Goal: Information Seeking & Learning: Compare options

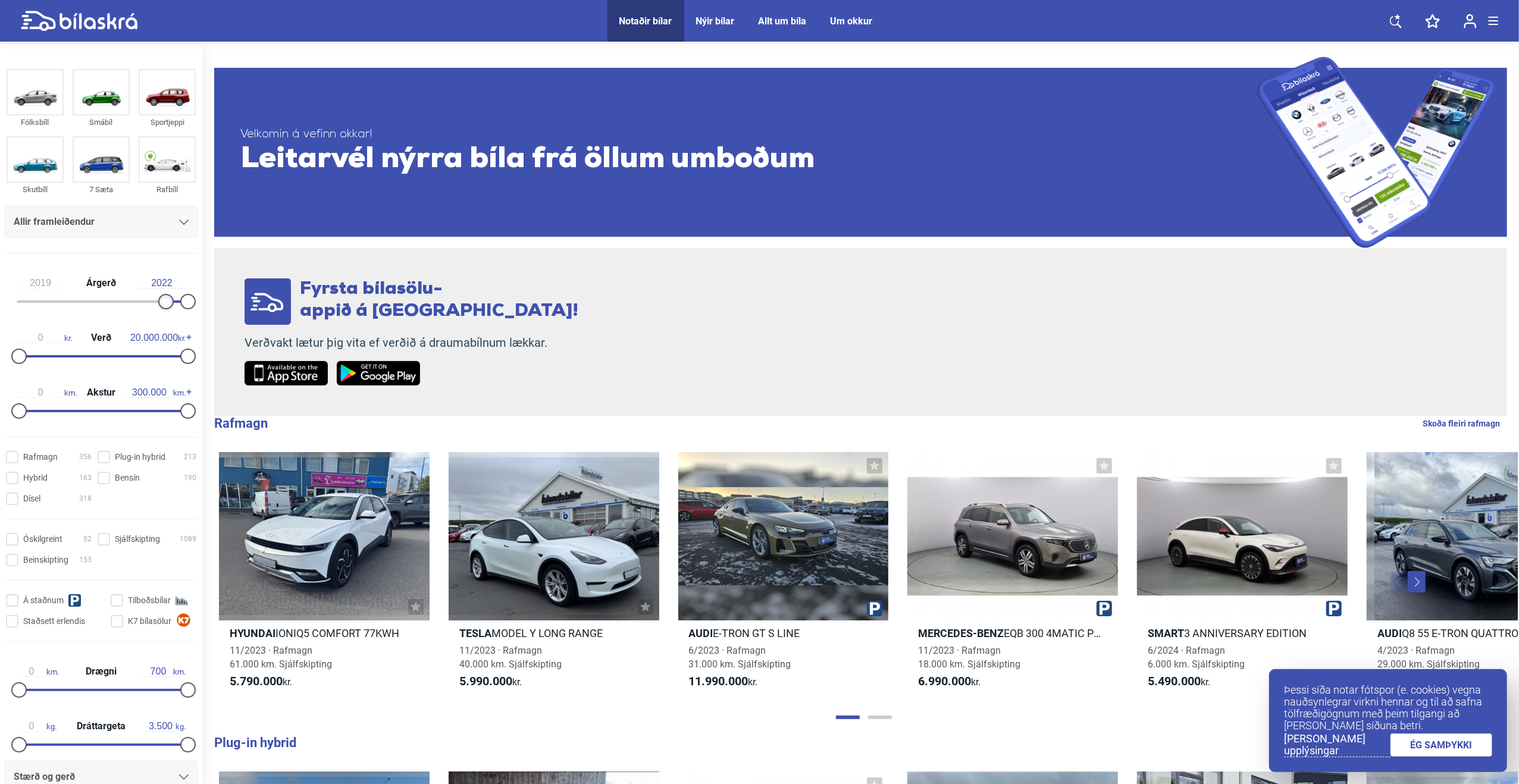
type input "2020"
drag, startPoint x: 16, startPoint y: 301, endPoint x: 162, endPoint y: 300, distance: 146.0
click at [166, 300] on div at bounding box center [173, 302] width 15 height 15
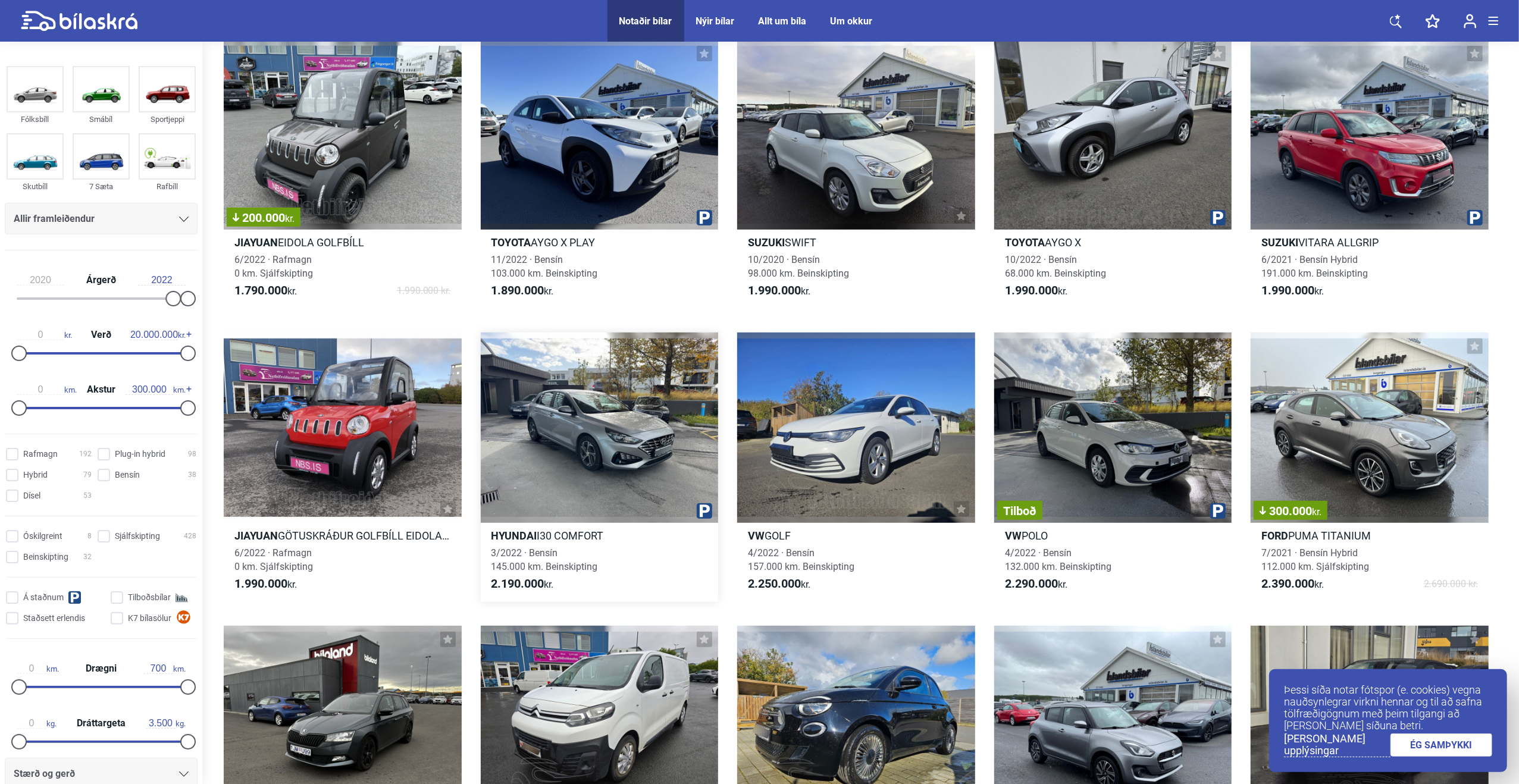
scroll to position [476, 0]
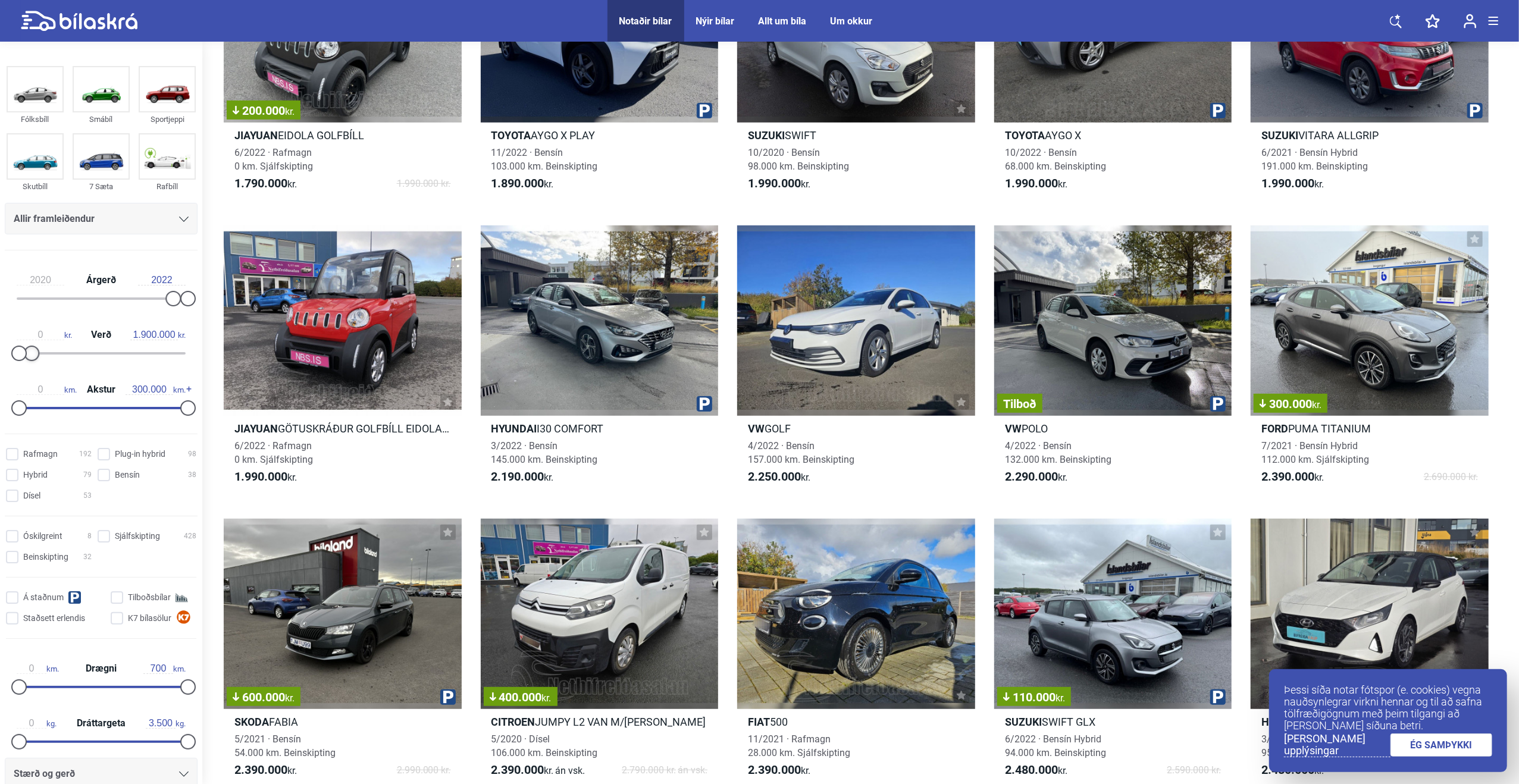
type input "2.000.000"
drag, startPoint x: 186, startPoint y: 354, endPoint x: 37, endPoint y: 354, distance: 149.0
click at [37, 354] on div at bounding box center [36, 353] width 15 height 15
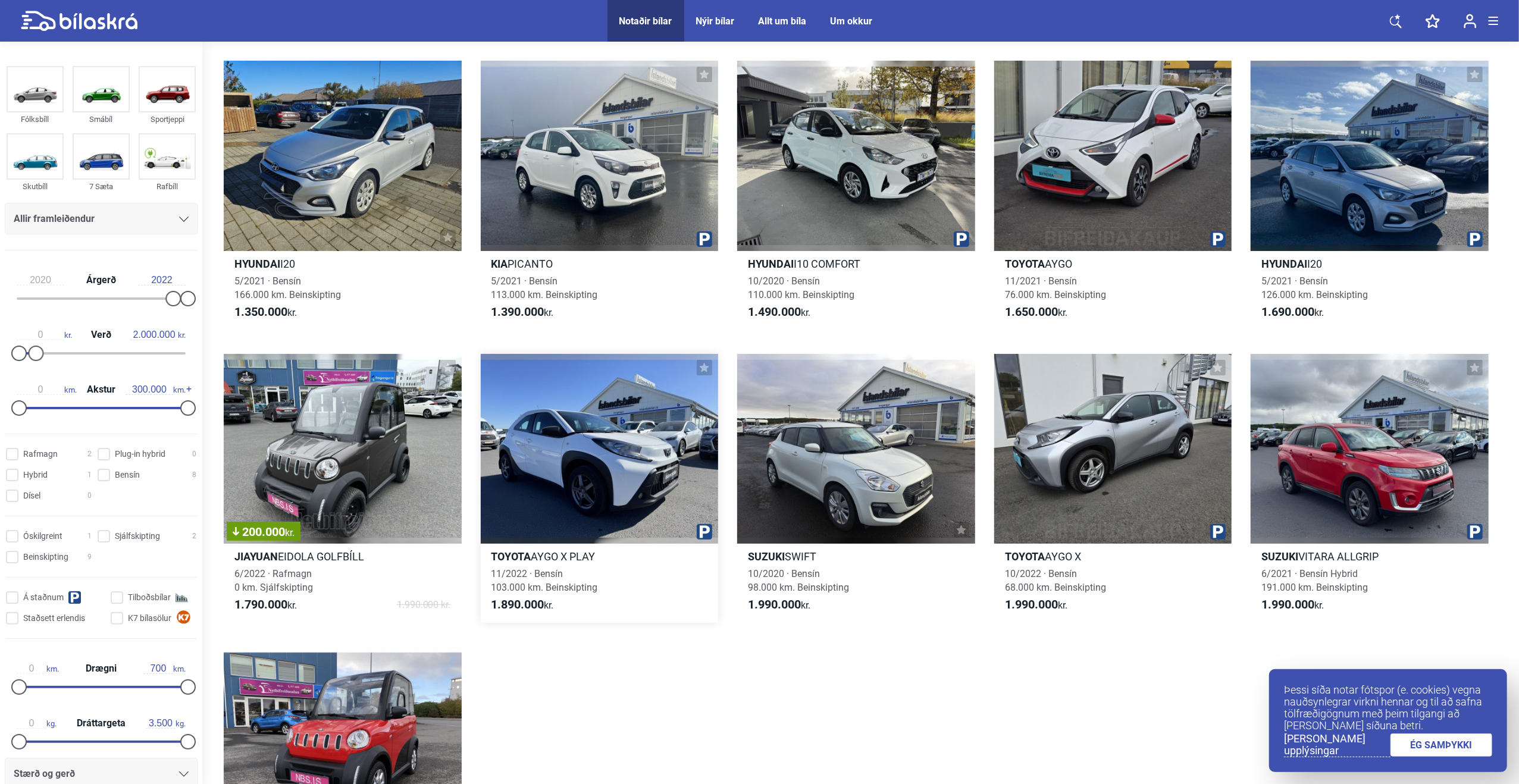
scroll to position [179, 0]
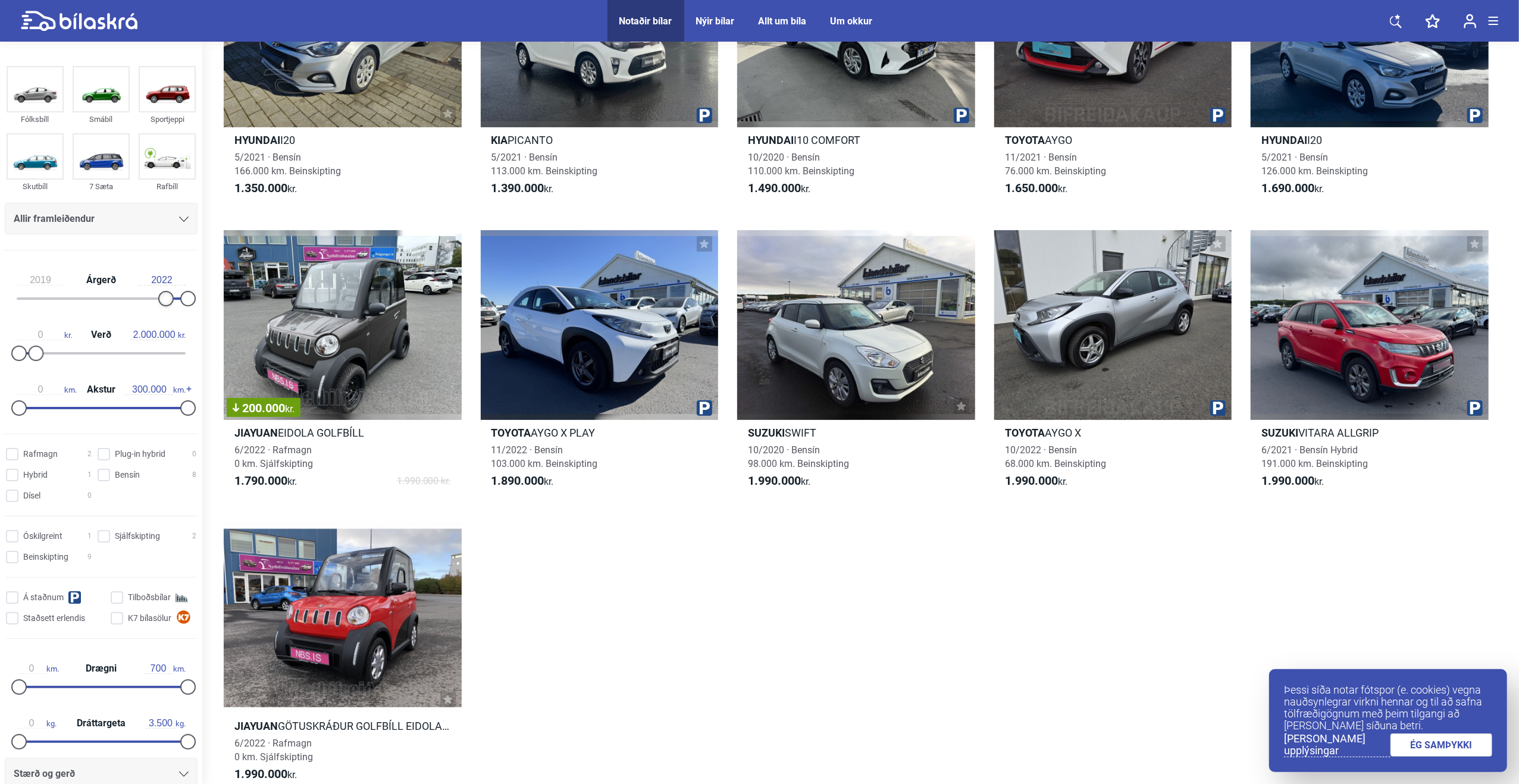
type input "2018"
drag, startPoint x: 168, startPoint y: 295, endPoint x: 156, endPoint y: 295, distance: 12.0
click at [156, 295] on div at bounding box center [159, 299] width 15 height 15
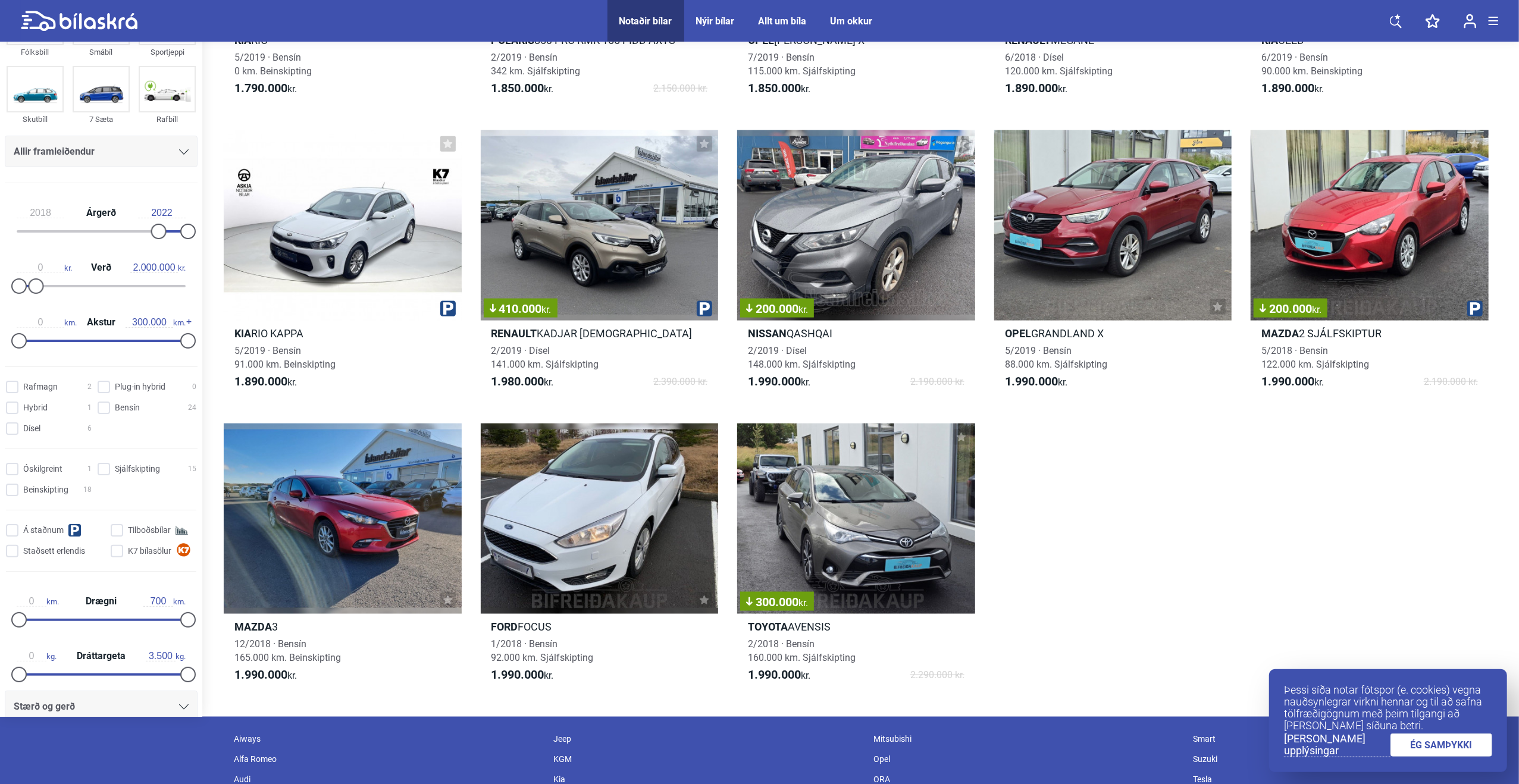
scroll to position [1451, 0]
click at [39, 283] on div at bounding box center [37, 286] width 15 height 15
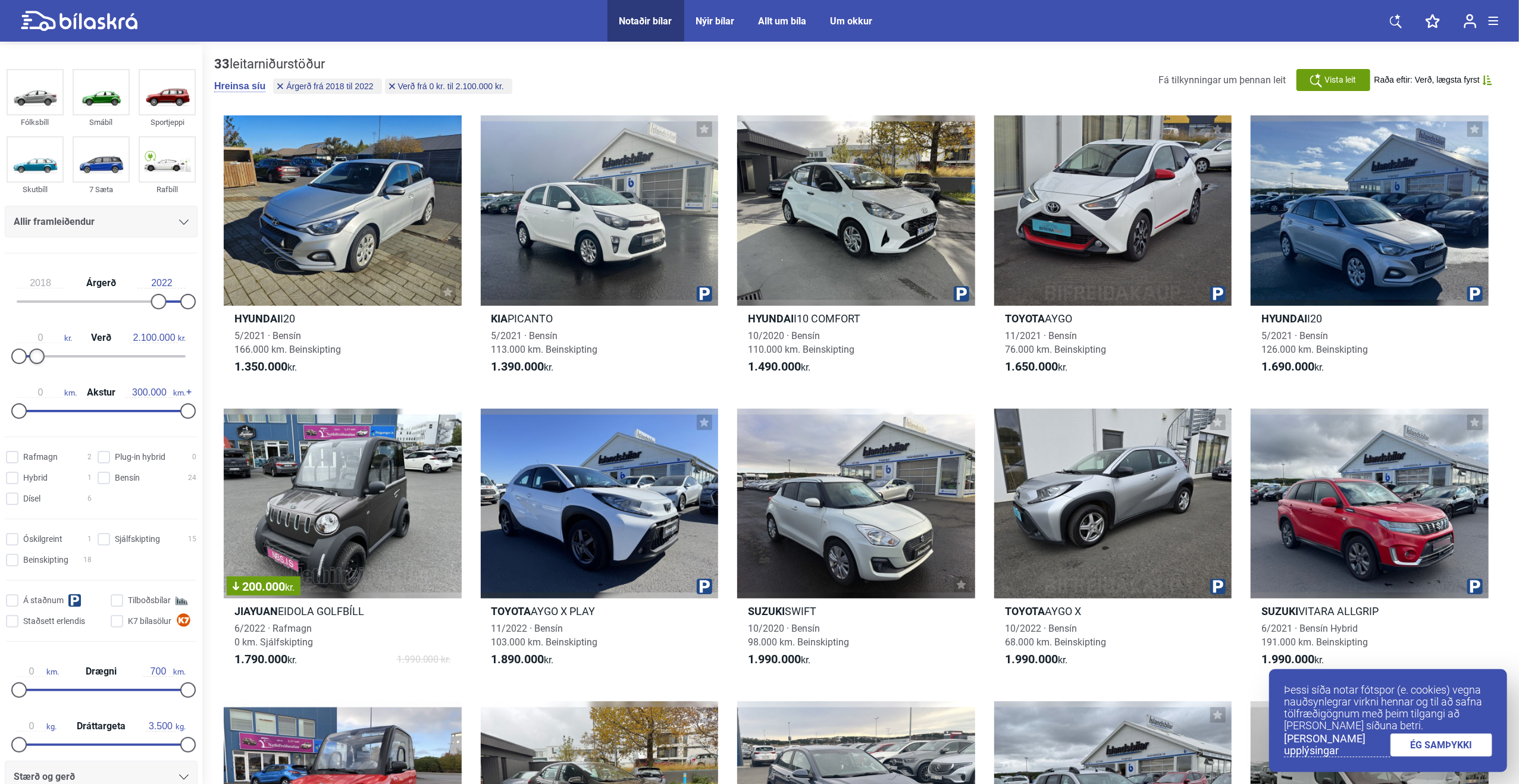
type input "2.200.000"
click at [41, 352] on div at bounding box center [37, 356] width 15 height 15
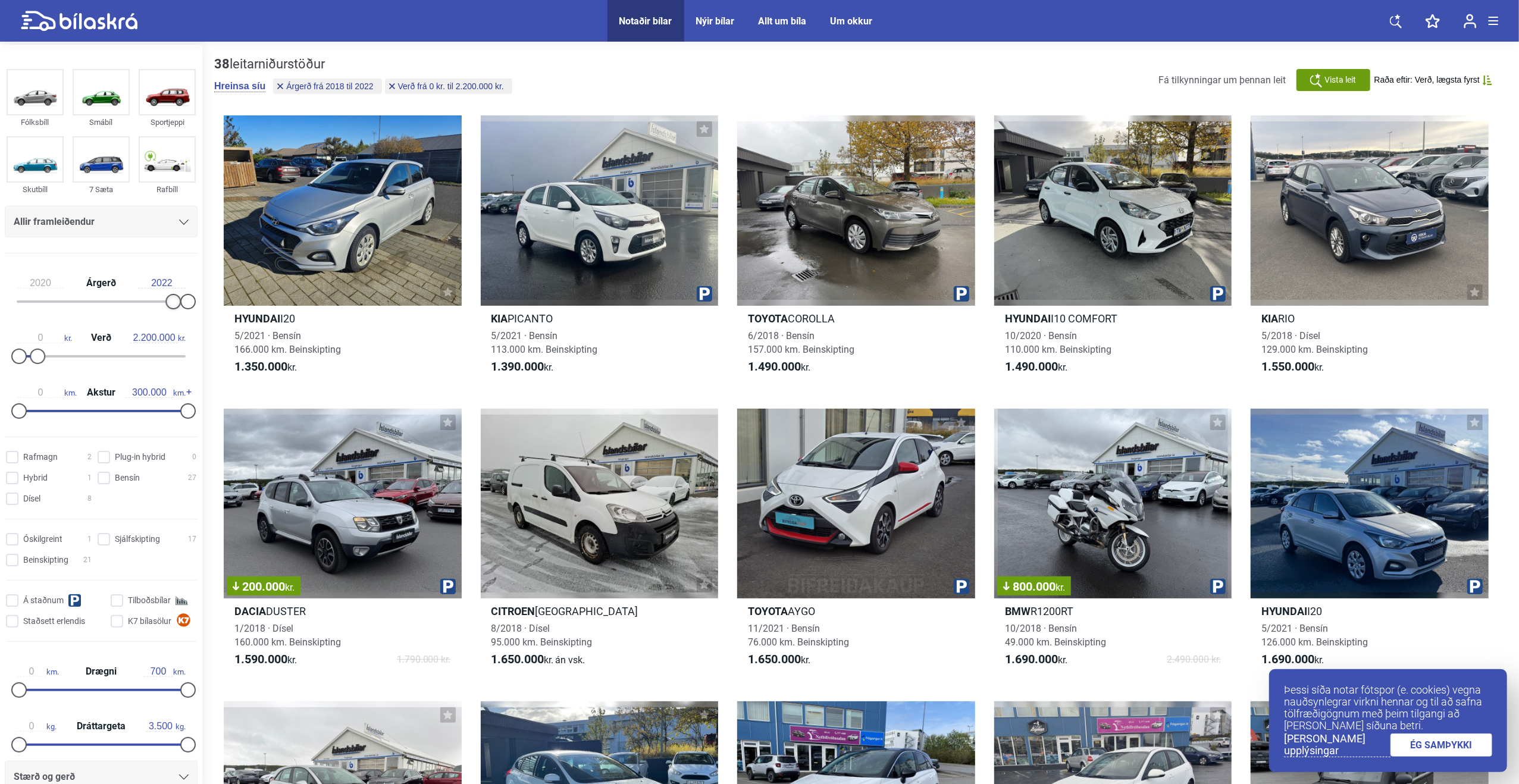
drag, startPoint x: 159, startPoint y: 303, endPoint x: 171, endPoint y: 302, distance: 12.0
click at [171, 302] on div at bounding box center [173, 302] width 15 height 15
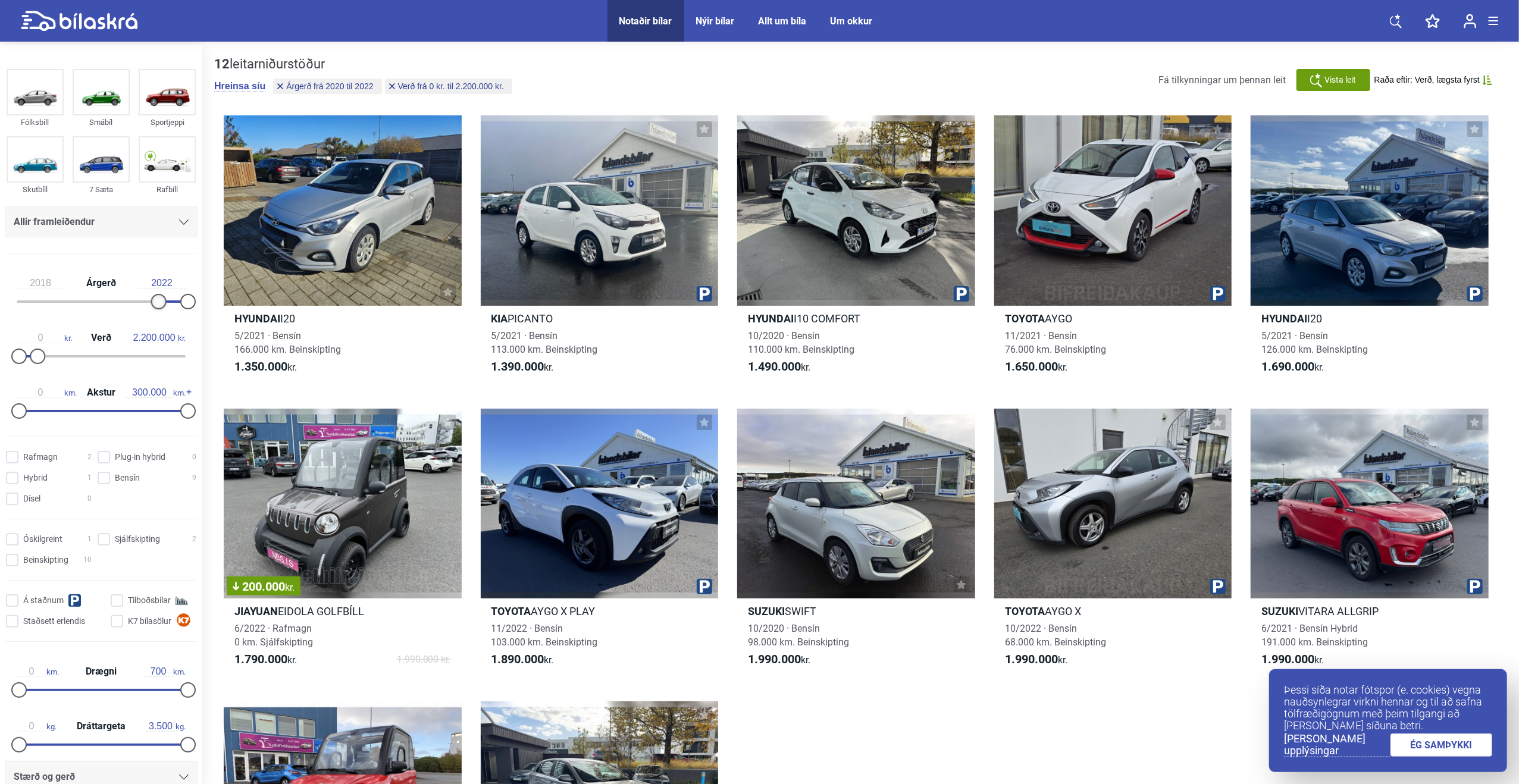
drag, startPoint x: 166, startPoint y: 300, endPoint x: 153, endPoint y: 298, distance: 13.2
click at [153, 298] on div at bounding box center [159, 302] width 15 height 15
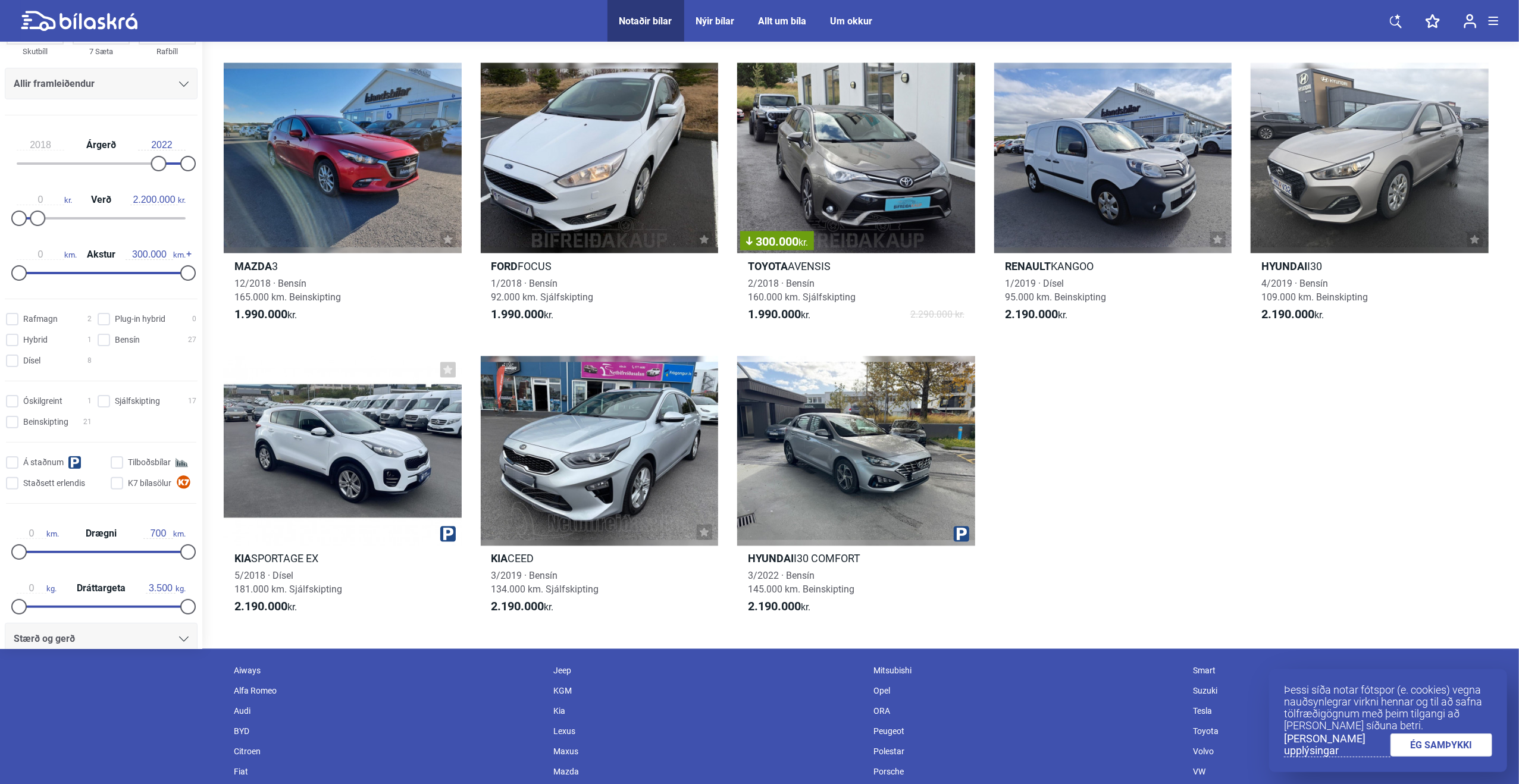
scroll to position [1666, 0]
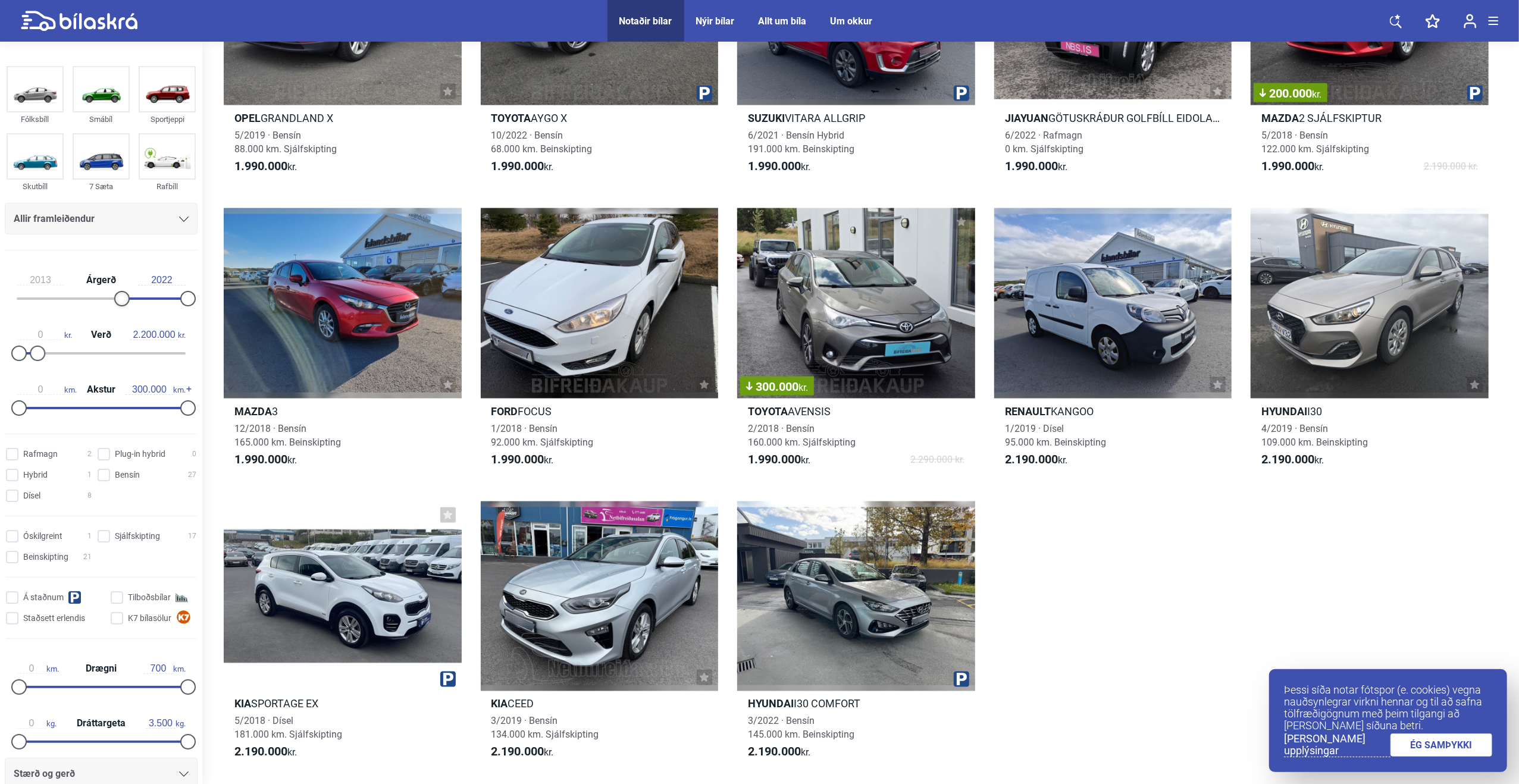
type input "2012"
drag, startPoint x: 159, startPoint y: 298, endPoint x: 116, endPoint y: 291, distance: 43.6
click at [116, 291] on div at bounding box center [115, 299] width 15 height 15
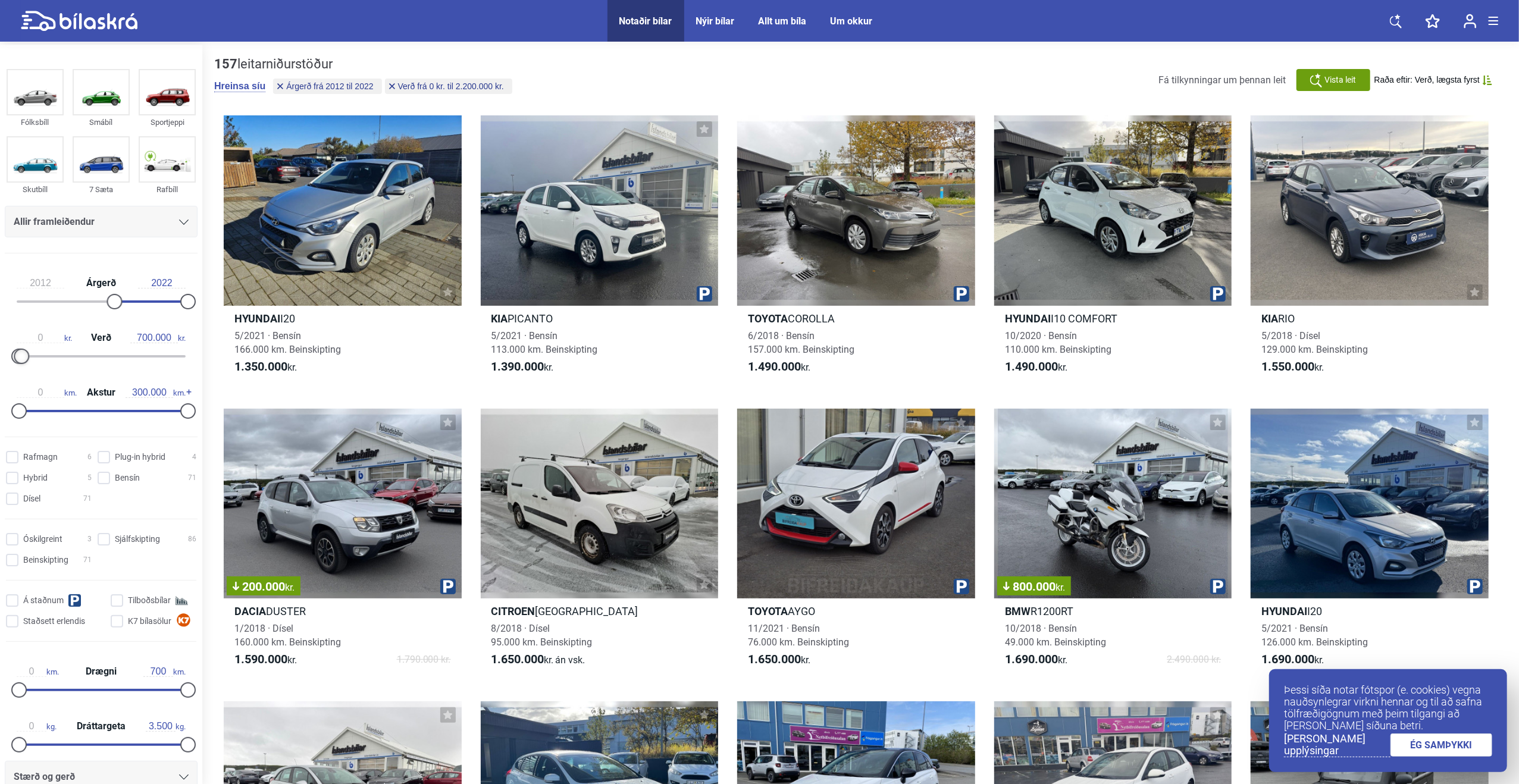
type input "800.000"
drag, startPoint x: 39, startPoint y: 356, endPoint x: 28, endPoint y: 354, distance: 11.2
click at [28, 354] on div at bounding box center [26, 356] width 15 height 15
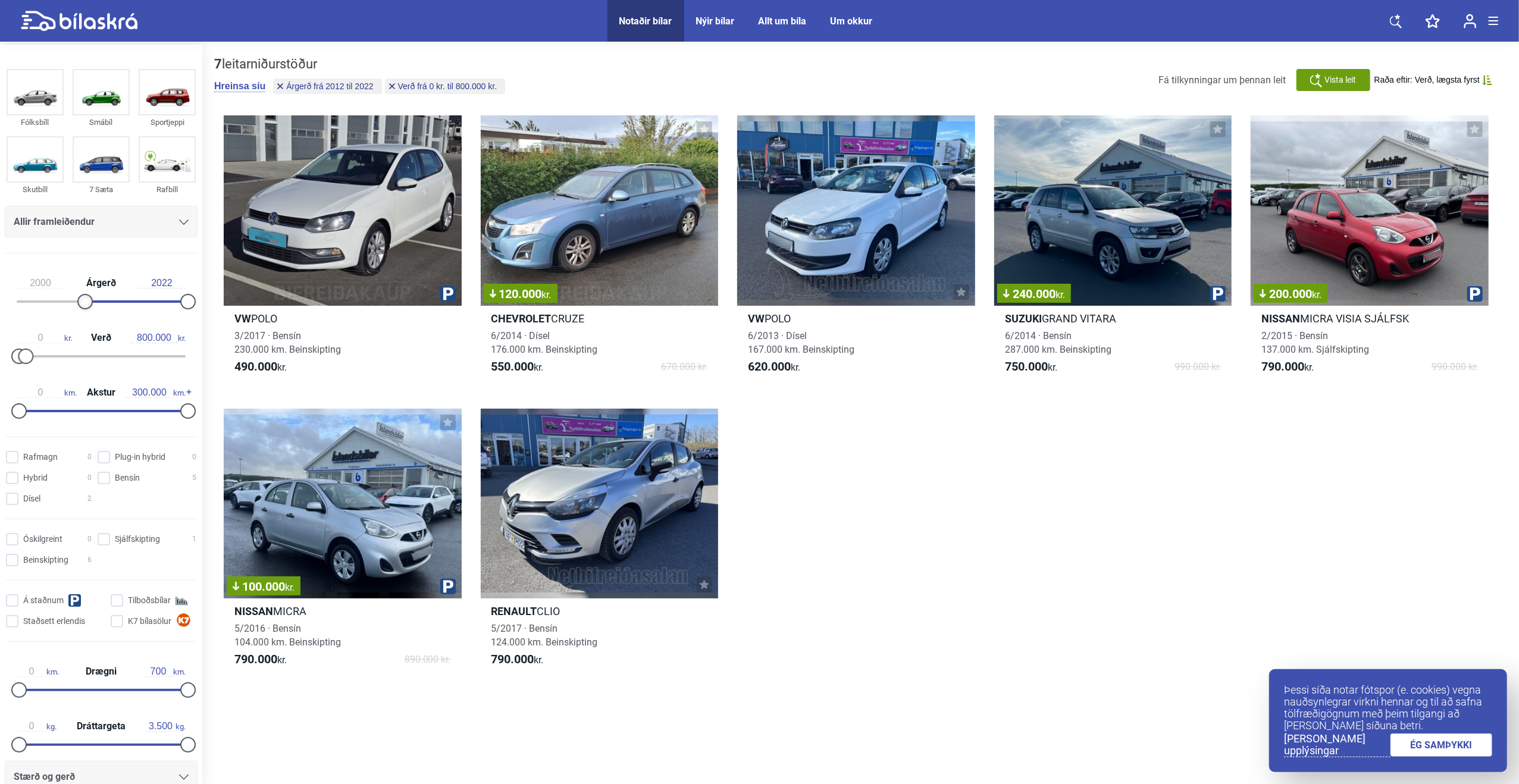
type input "1999"
drag, startPoint x: 112, startPoint y: 304, endPoint x: 0, endPoint y: 303, distance: 112.0
click at [0, 297] on div "1999 Árgerð 2022 0 kr. Verð 800.000 kr. 0 km. Akstur 300.000 km." at bounding box center [101, 345] width 202 height 164
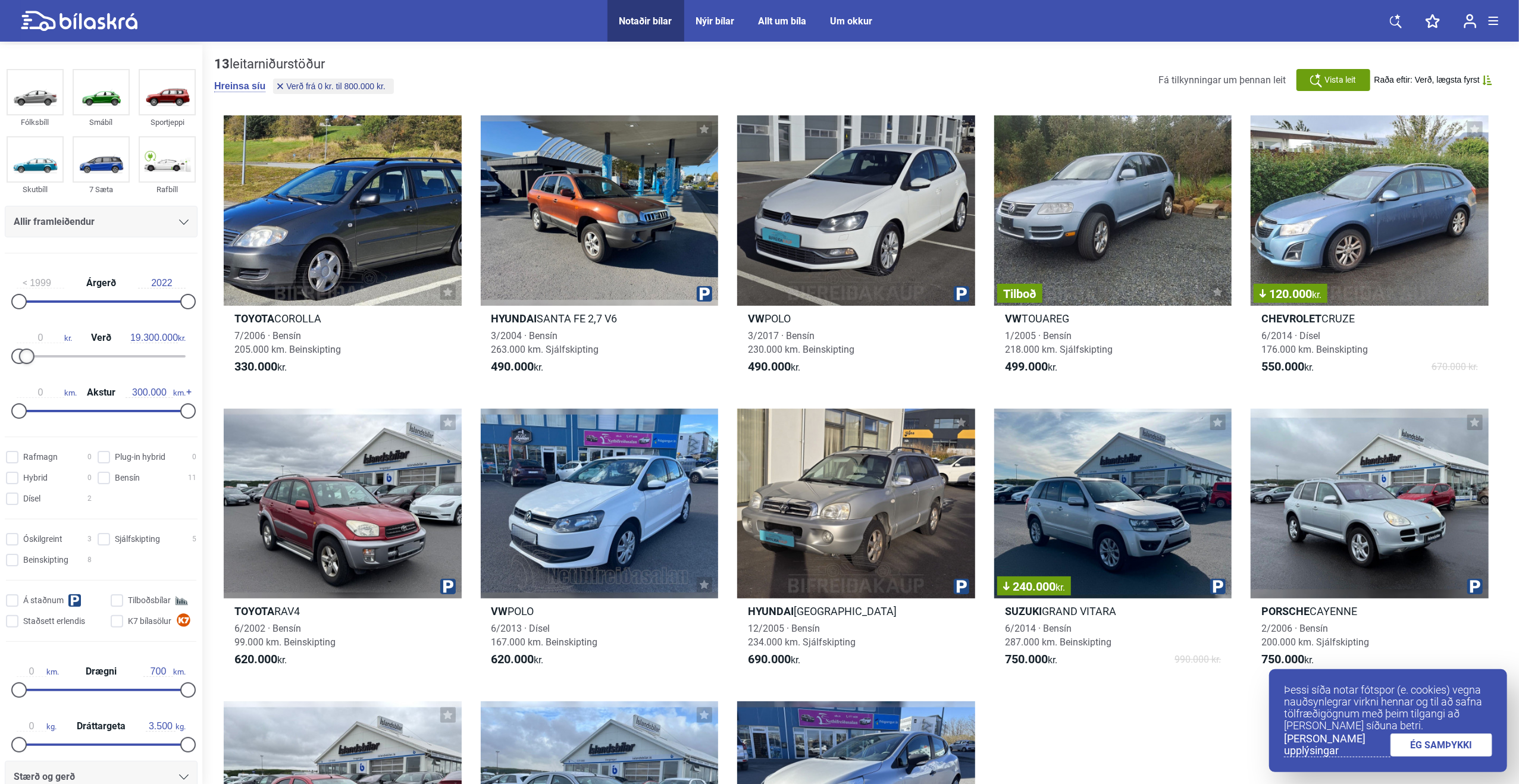
type input "20.000.000"
drag, startPoint x: 28, startPoint y: 355, endPoint x: 235, endPoint y: 374, distance: 207.9
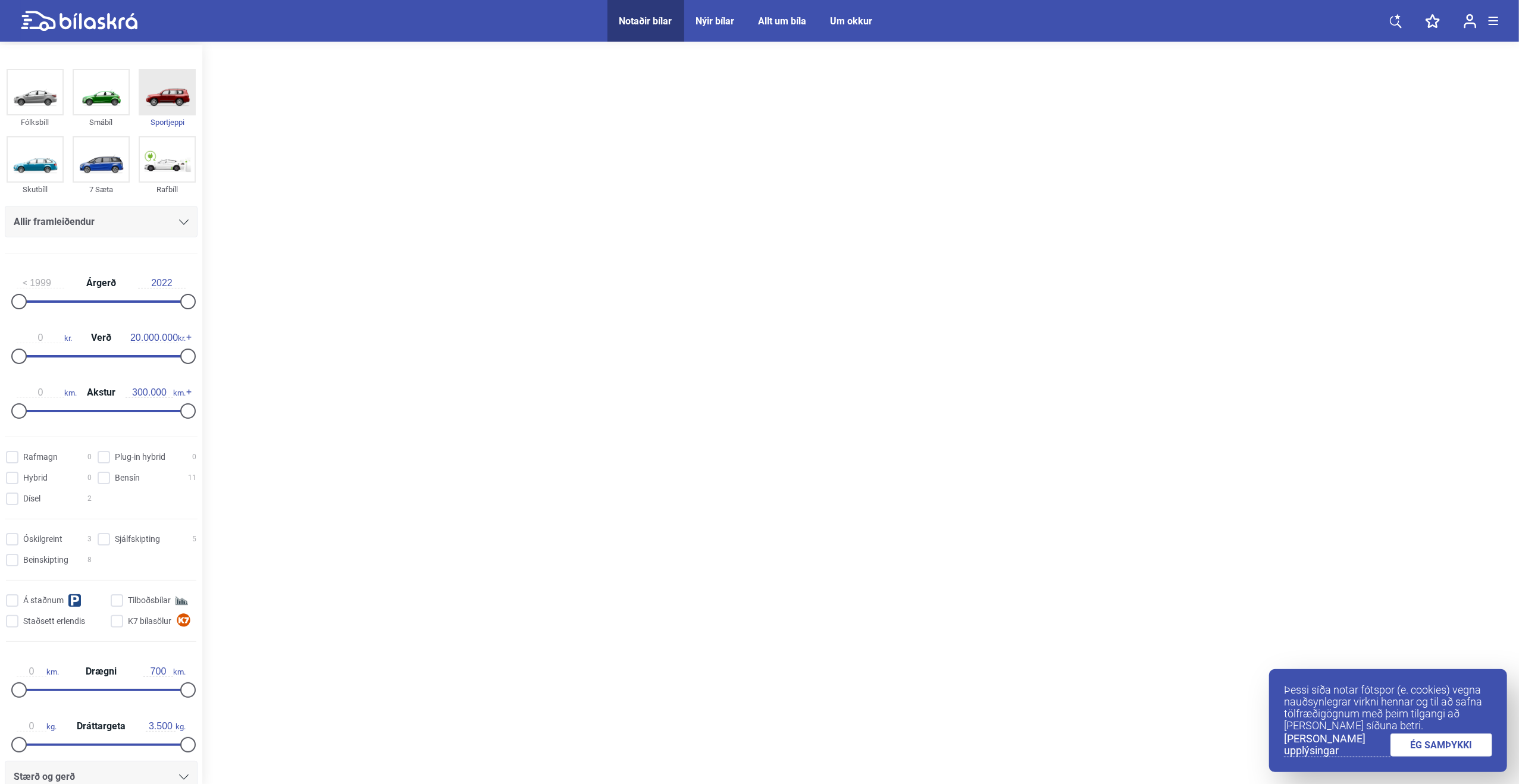
click at [162, 103] on img at bounding box center [167, 92] width 55 height 44
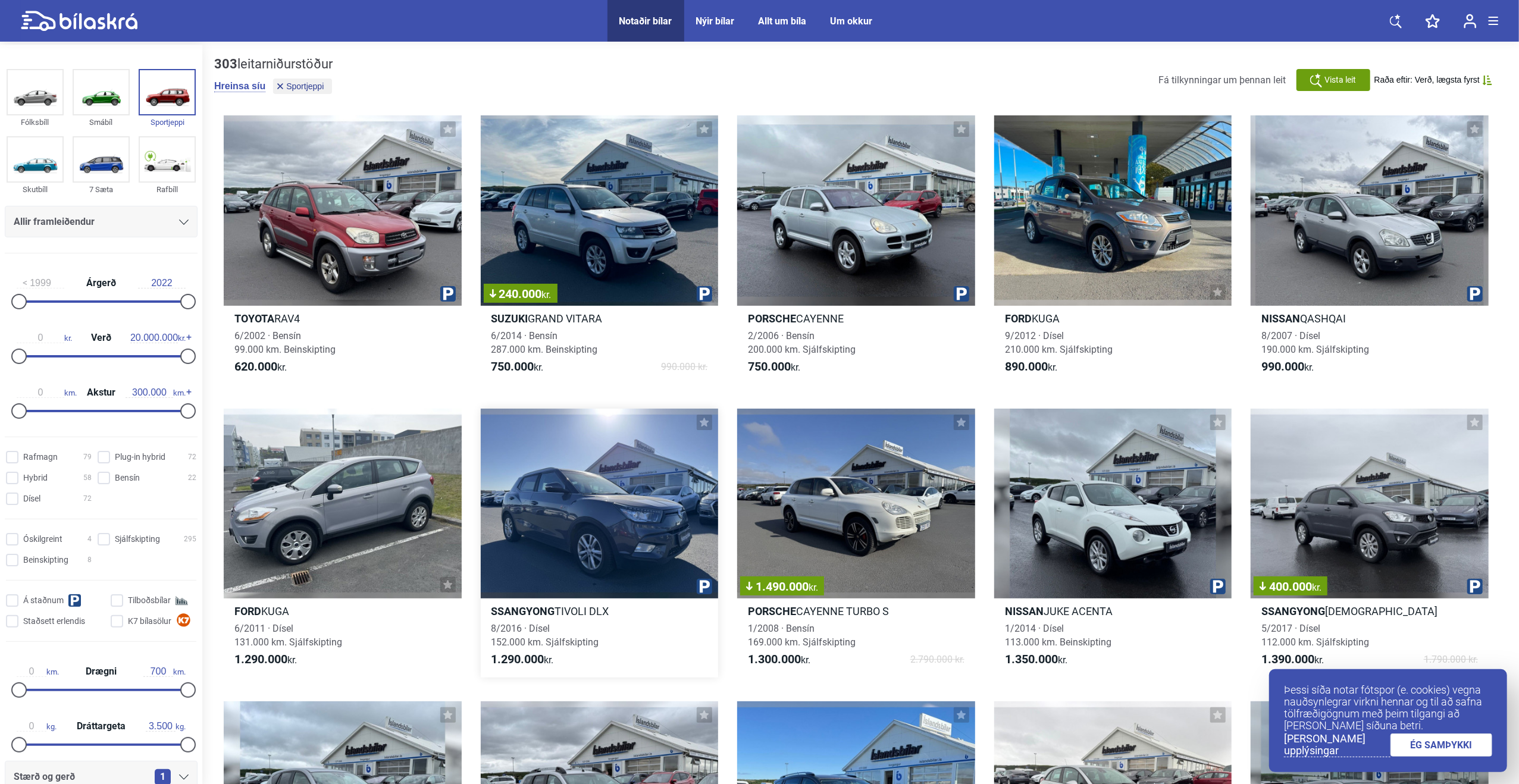
click at [628, 545] on div at bounding box center [600, 504] width 238 height 190
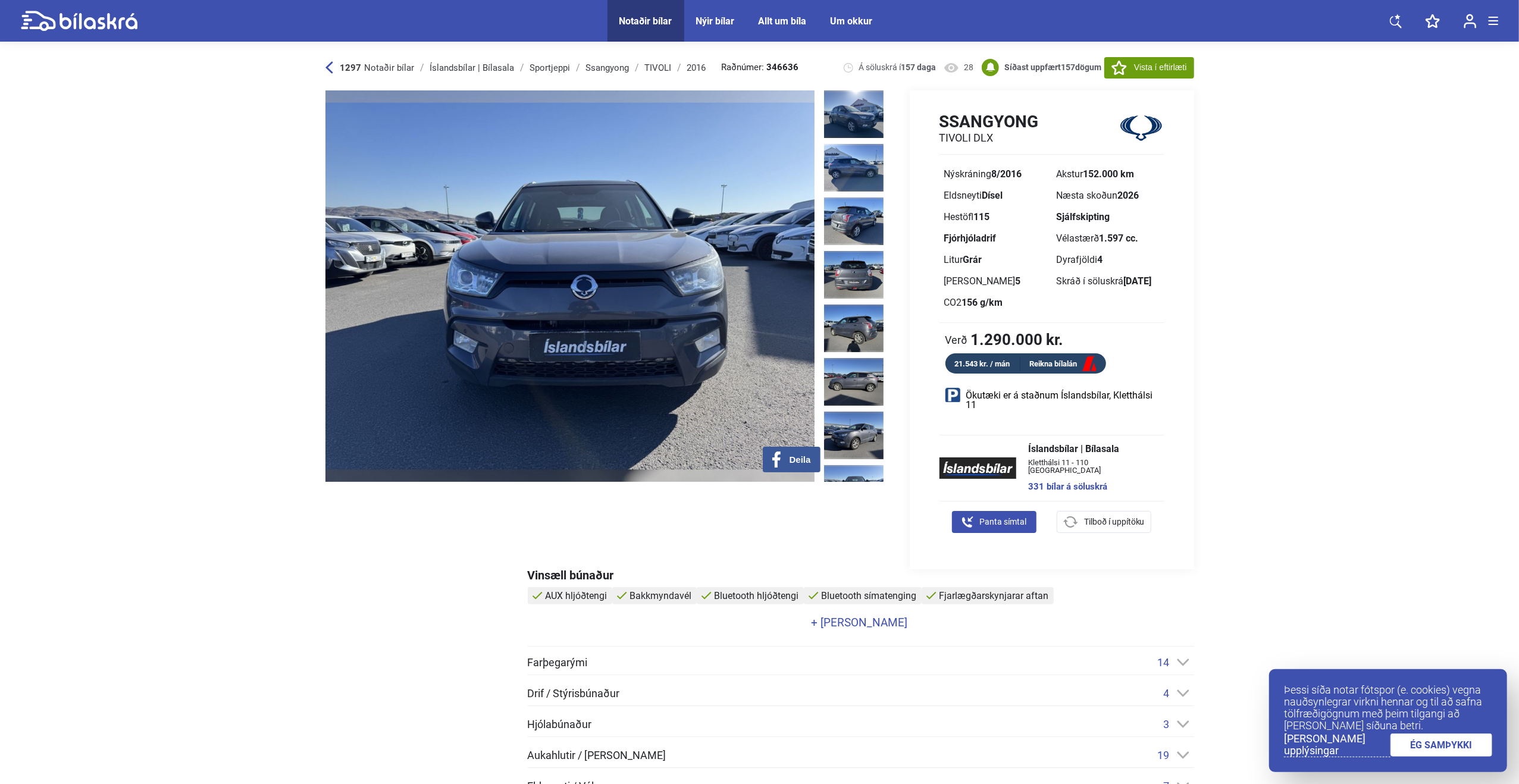
click at [861, 465] on img at bounding box center [854, 489] width 59 height 48
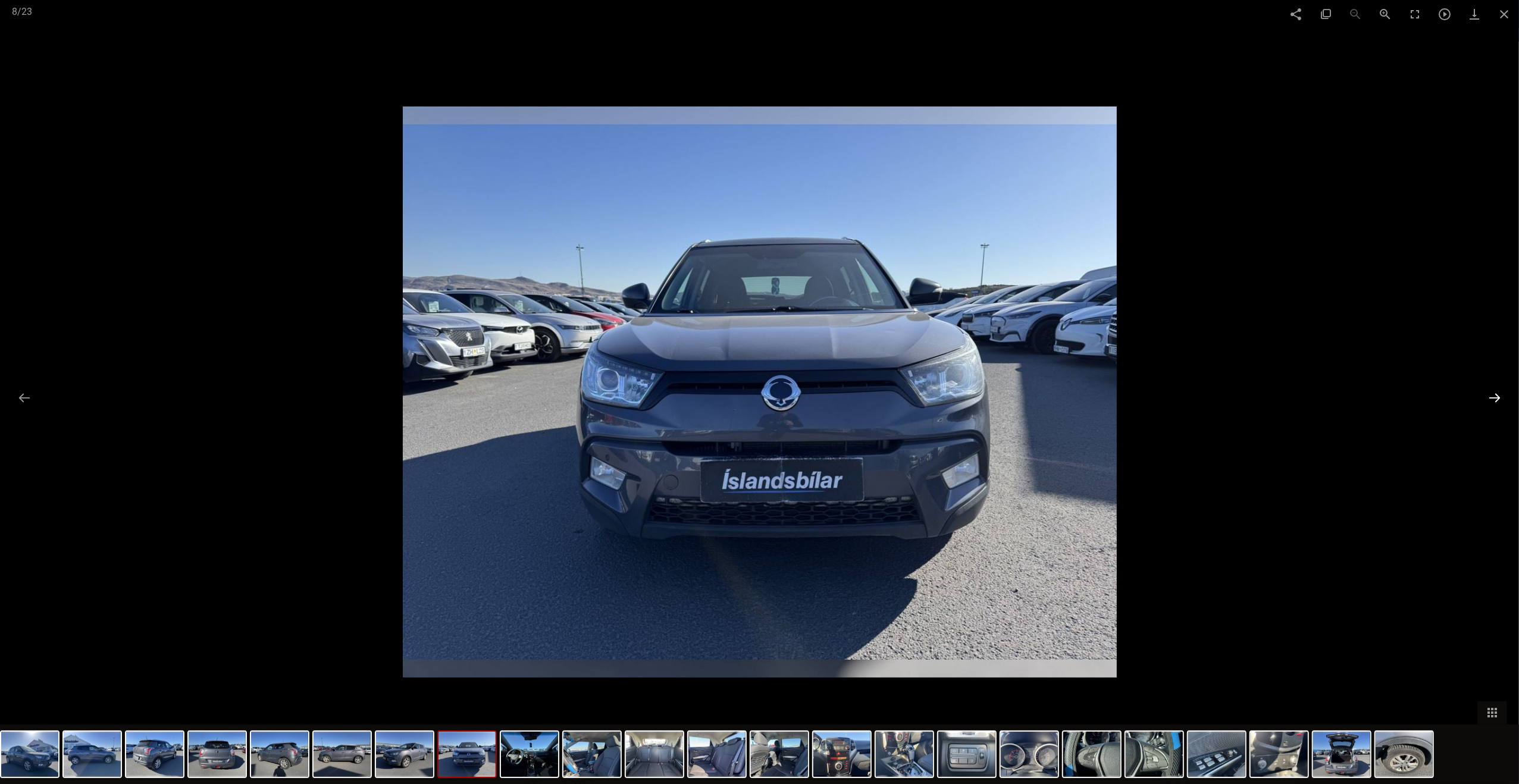
click at [1500, 404] on button at bounding box center [1495, 398] width 25 height 23
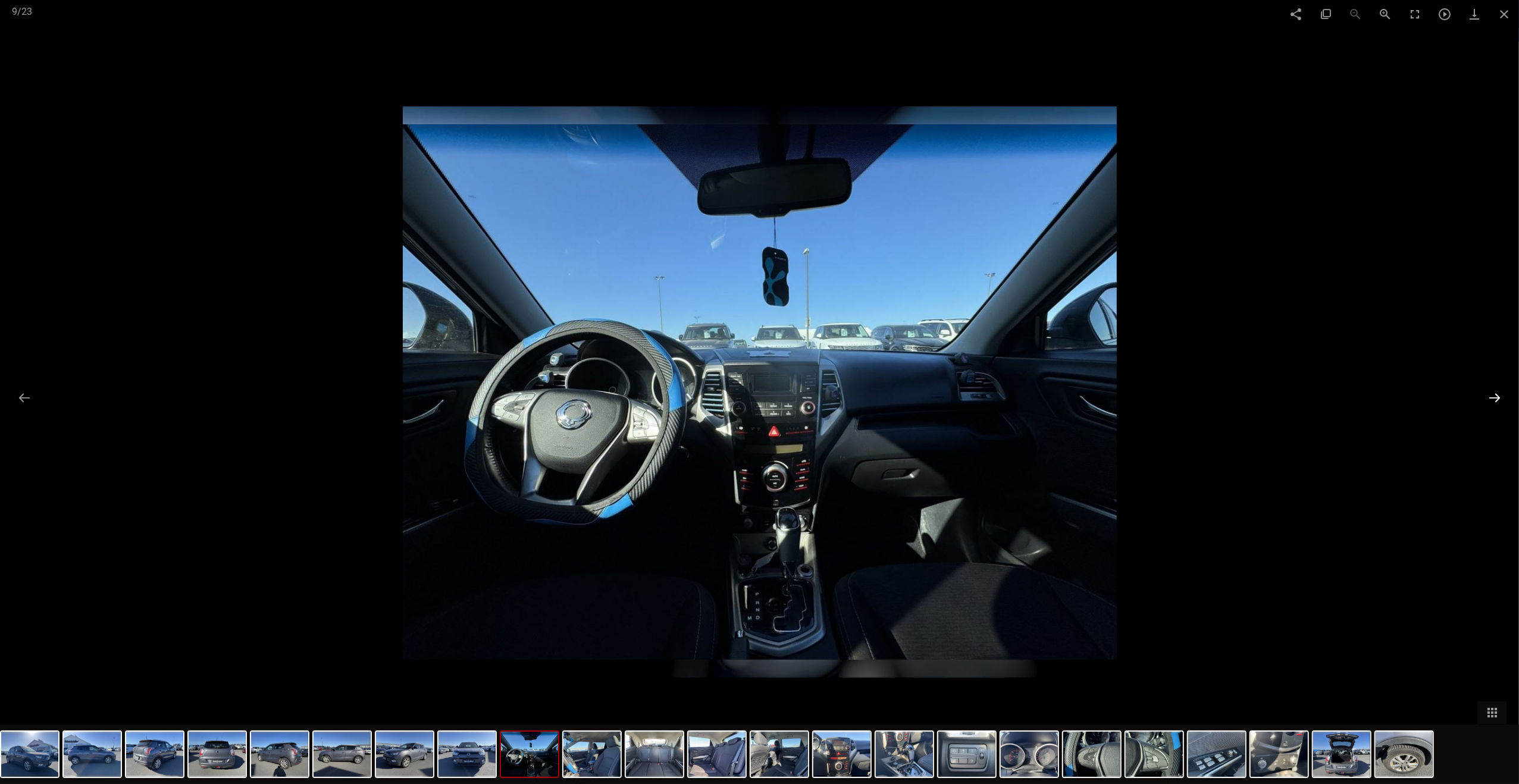
click at [1500, 404] on button at bounding box center [1495, 398] width 25 height 23
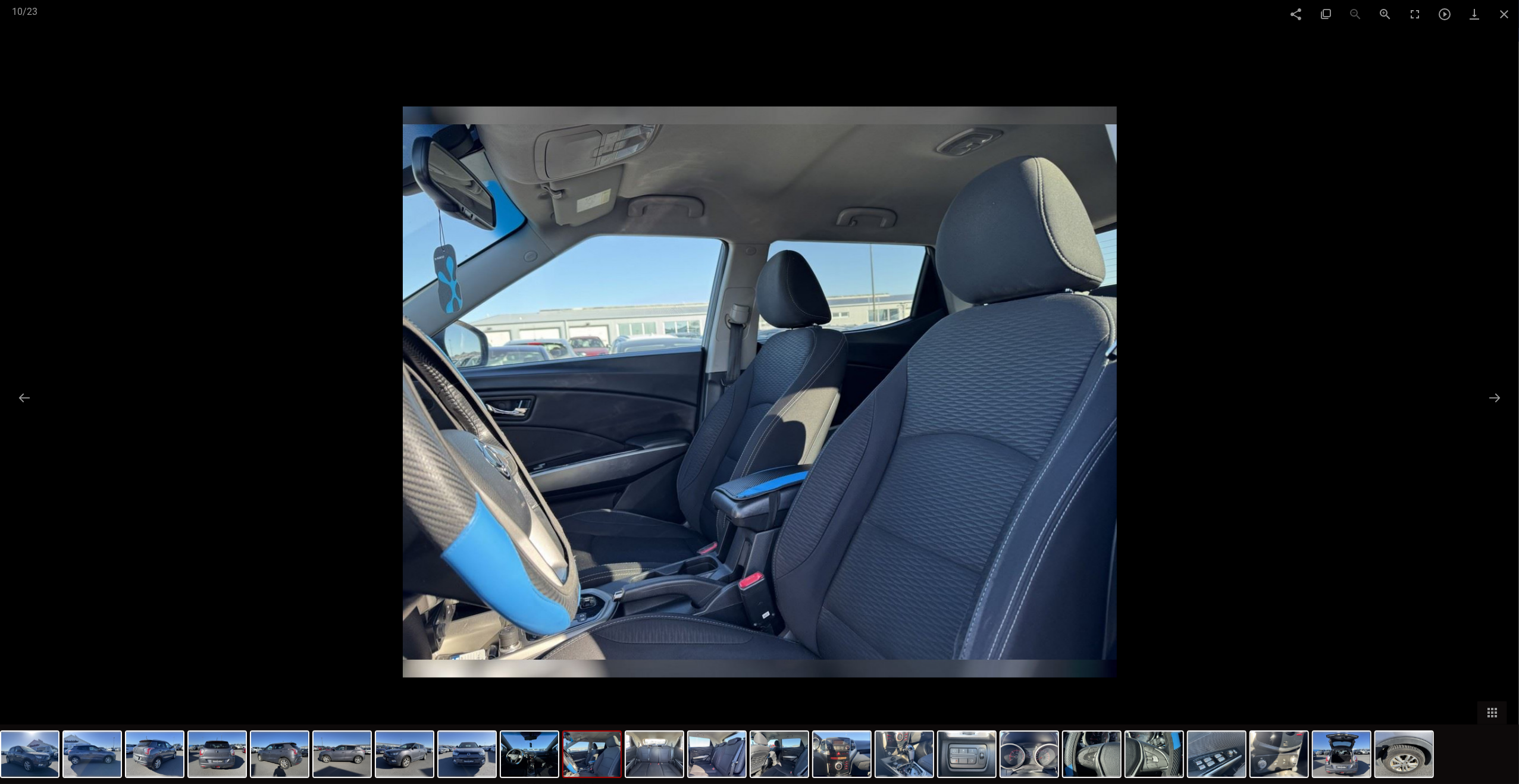
drag, startPoint x: 1190, startPoint y: 326, endPoint x: 1175, endPoint y: 326, distance: 15.0
click at [1515, 16] on span at bounding box center [1504, 14] width 30 height 28
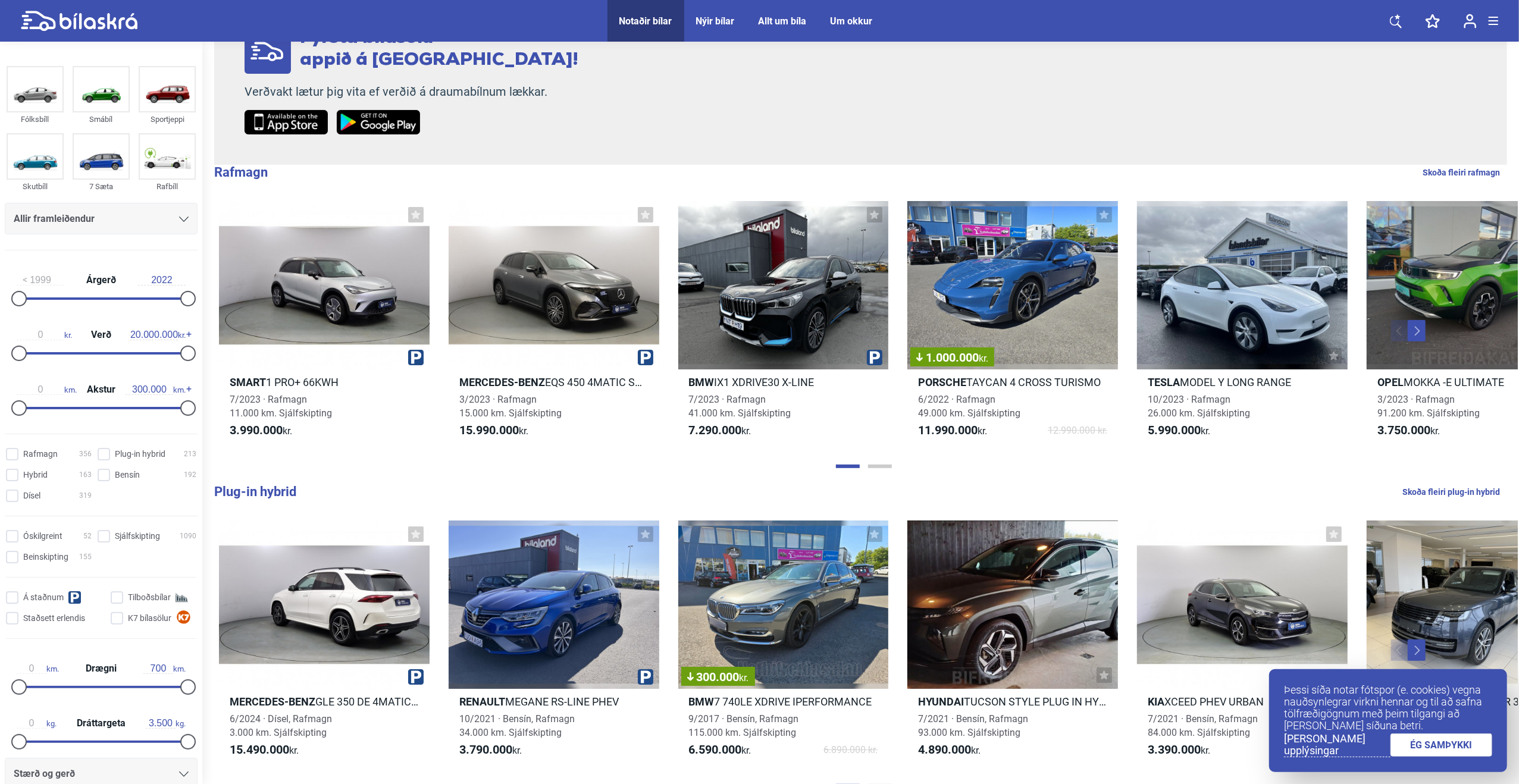
scroll to position [119, 0]
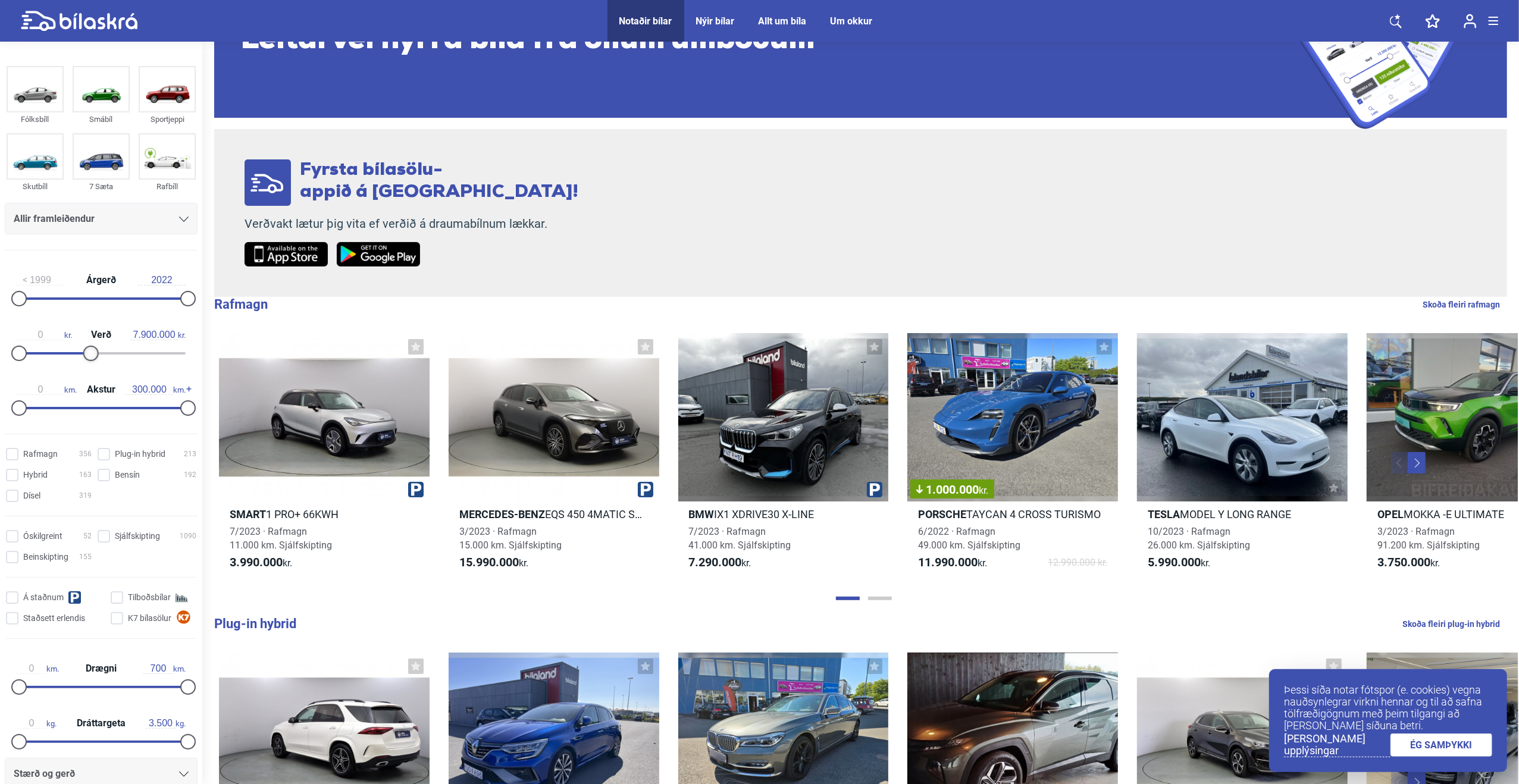
type input "7.700.000"
drag, startPoint x: 182, startPoint y: 354, endPoint x: 81, endPoint y: 351, distance: 101.0
click at [81, 351] on div at bounding box center [84, 353] width 15 height 15
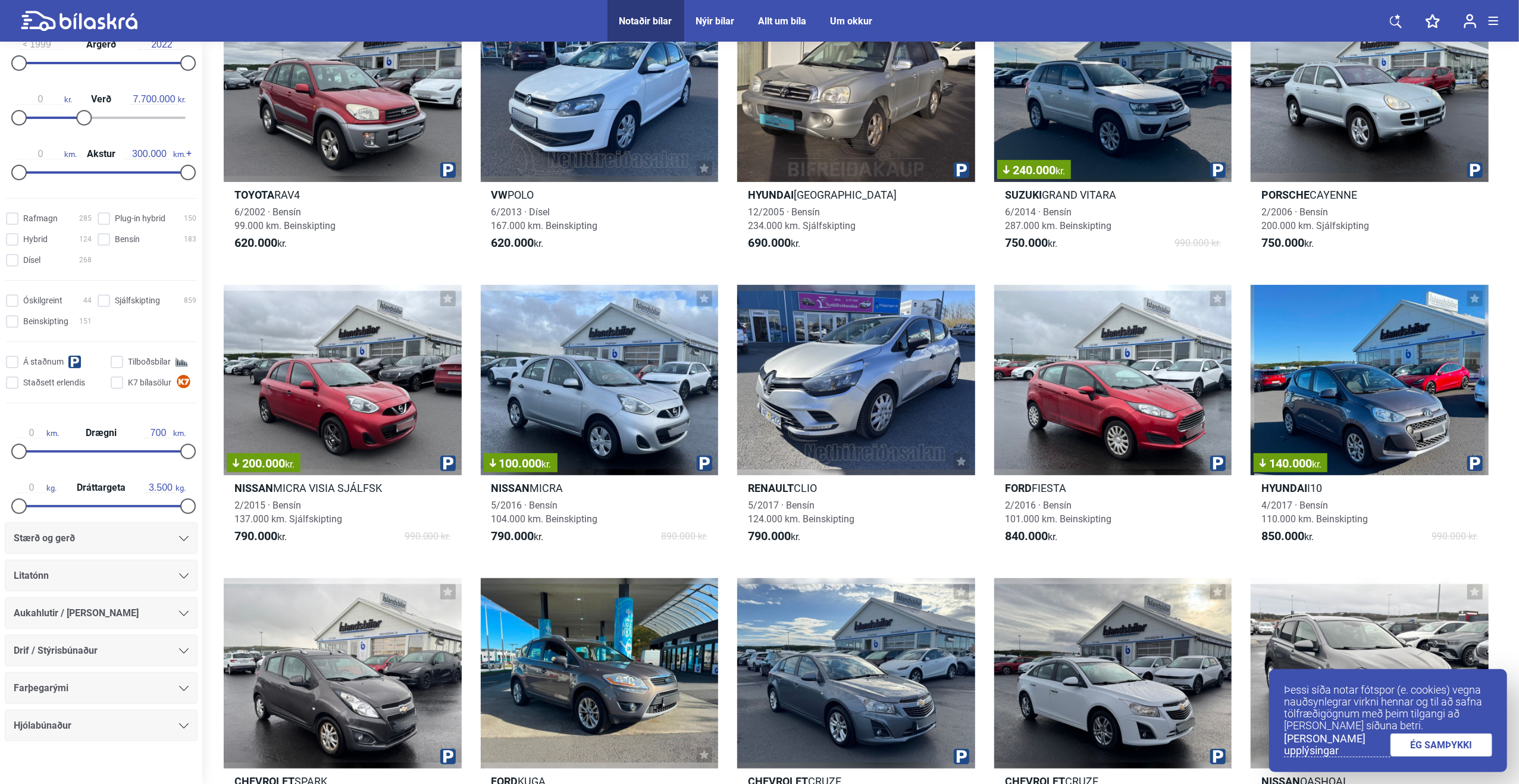
scroll to position [238, 0]
click at [108, 574] on div "Litatónn" at bounding box center [101, 574] width 175 height 17
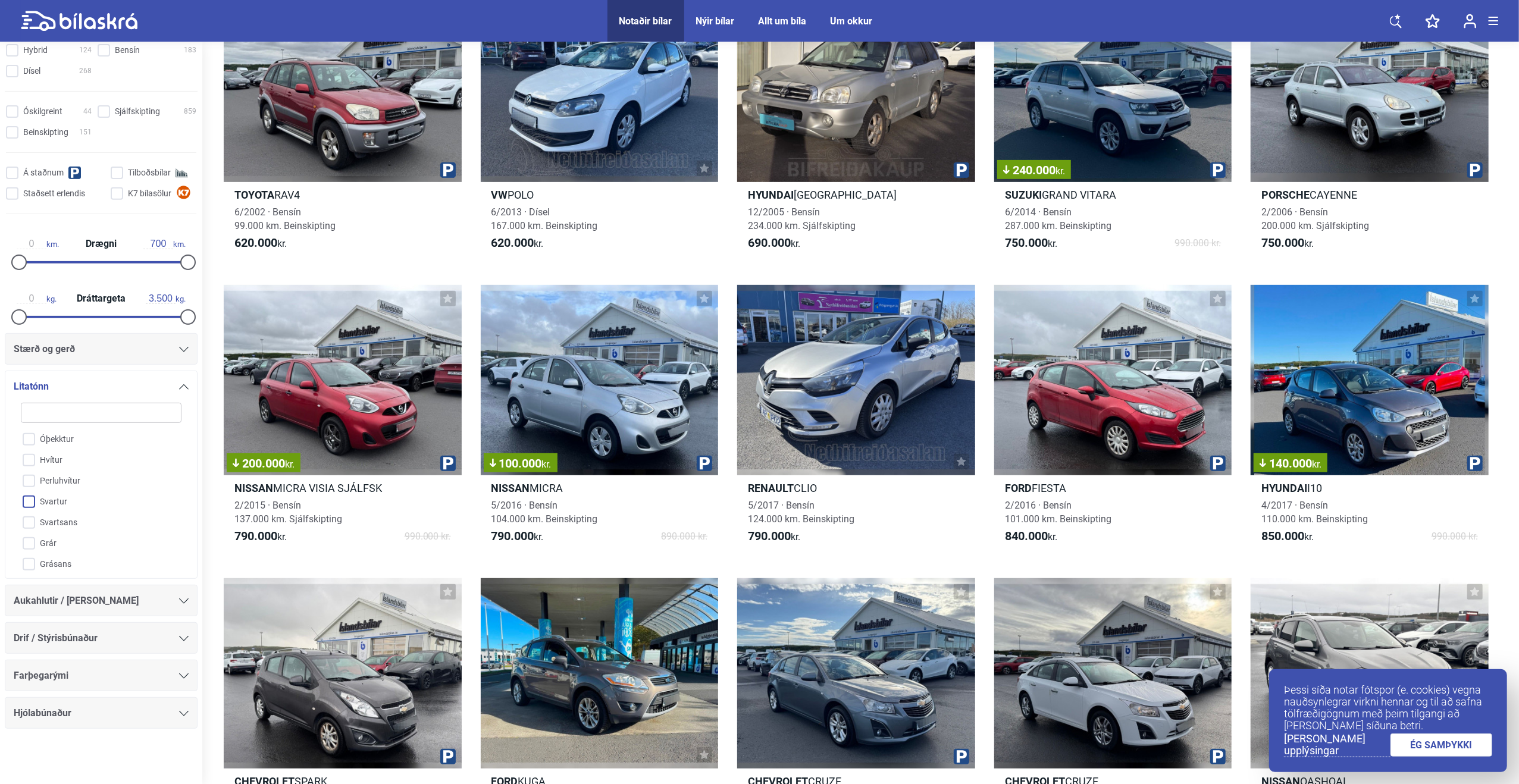
click at [33, 502] on input "Svartur" at bounding box center [93, 502] width 162 height 21
checkbox input "true"
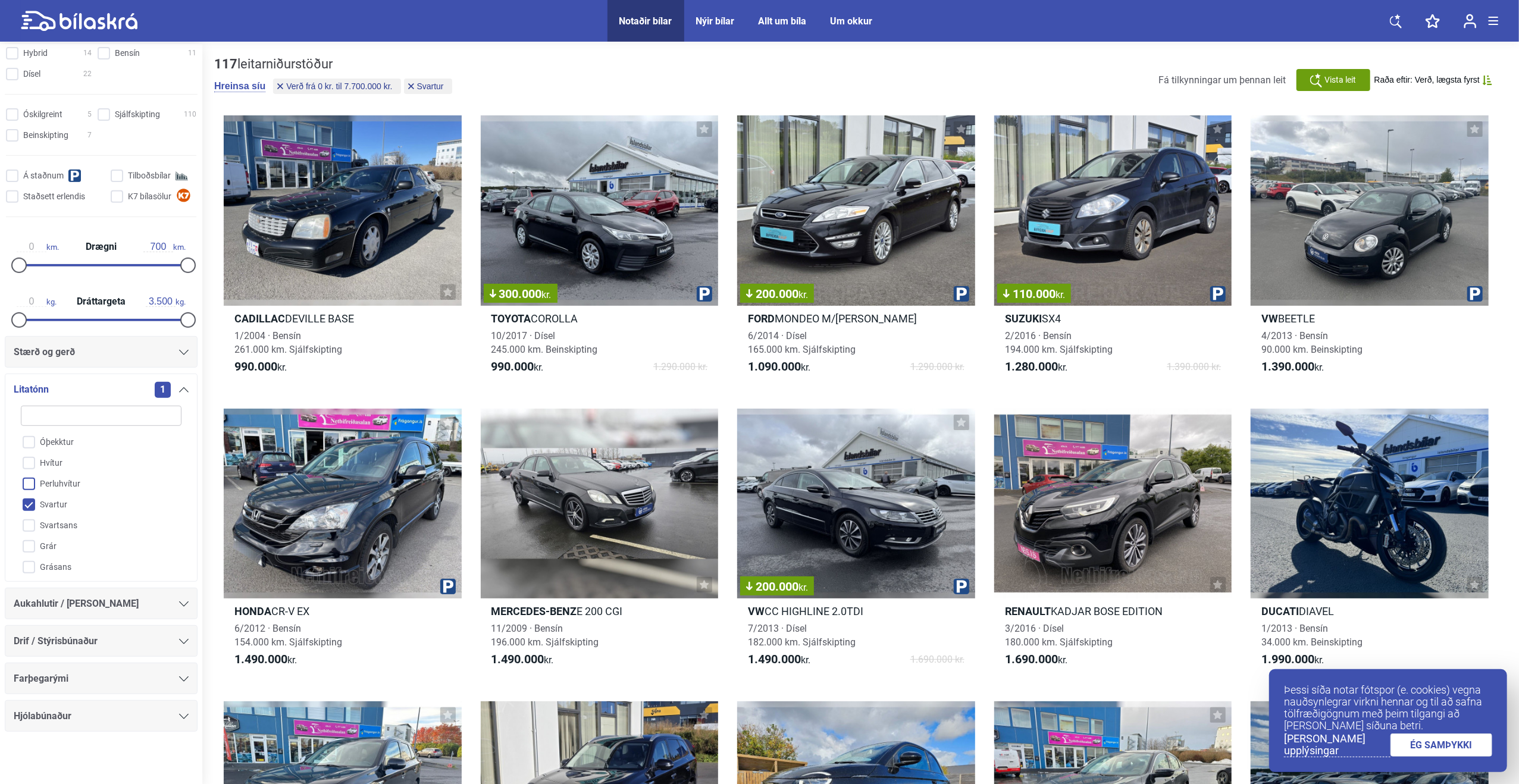
click at [35, 482] on input "Perluhvítur" at bounding box center [93, 484] width 162 height 21
click at [32, 484] on input "Perluhvítur" at bounding box center [93, 484] width 162 height 21
checkbox input "false"
click at [30, 525] on input "Rauður" at bounding box center [93, 529] width 162 height 21
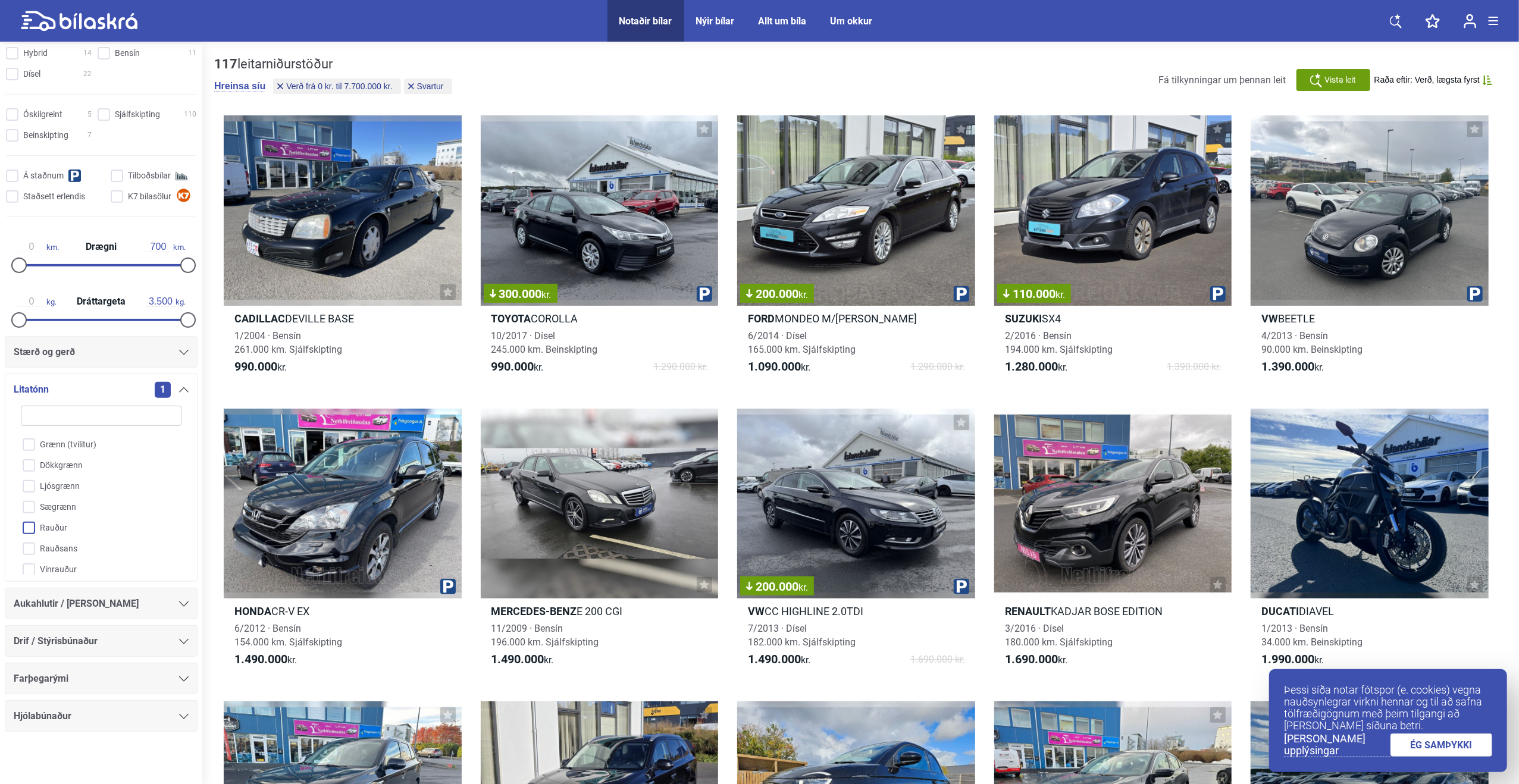
checkbox input "true"
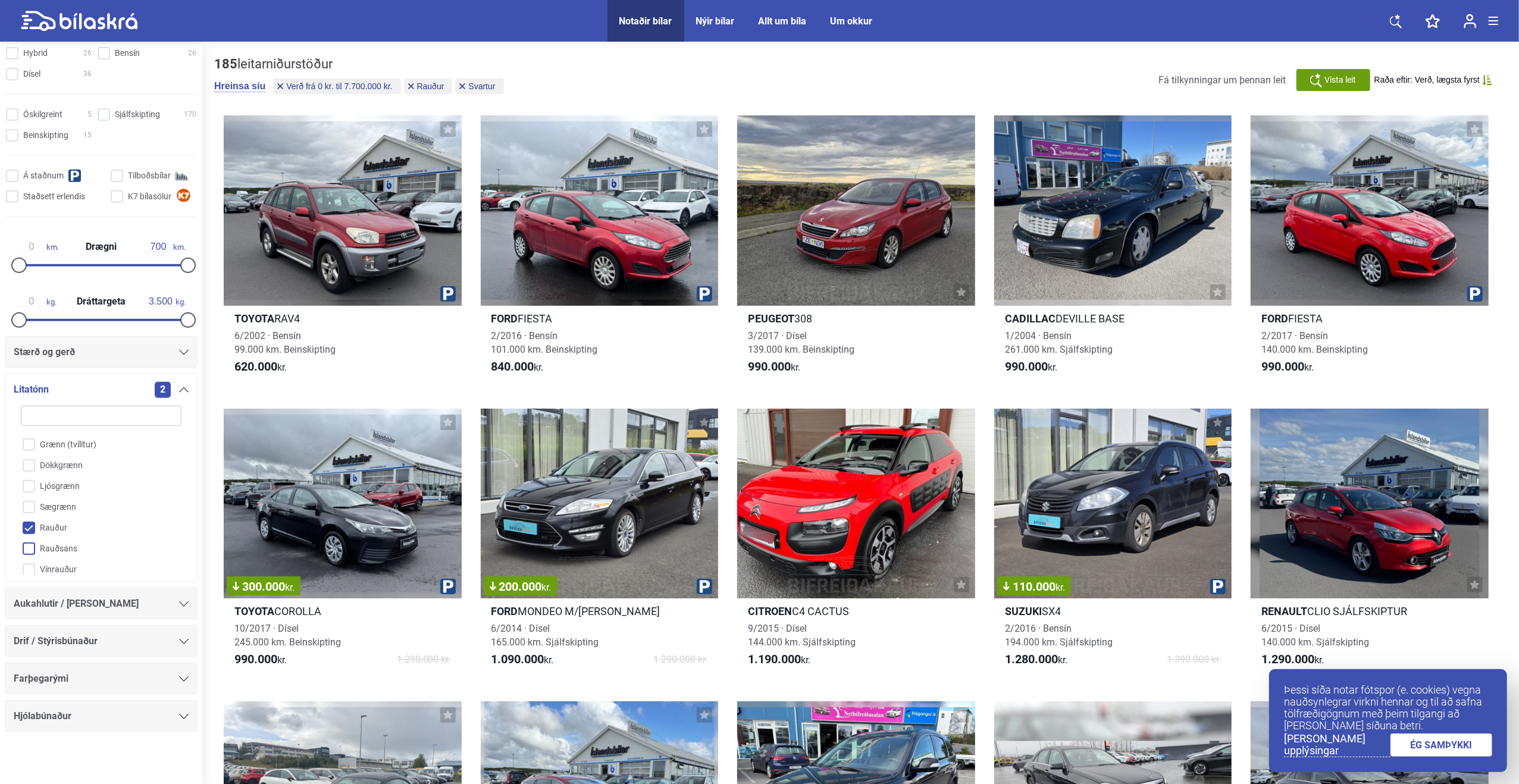
click at [28, 546] on input "Rauðsans" at bounding box center [93, 549] width 162 height 21
checkbox input "true"
click at [31, 565] on input "Vínrauður" at bounding box center [93, 570] width 162 height 21
checkbox input "true"
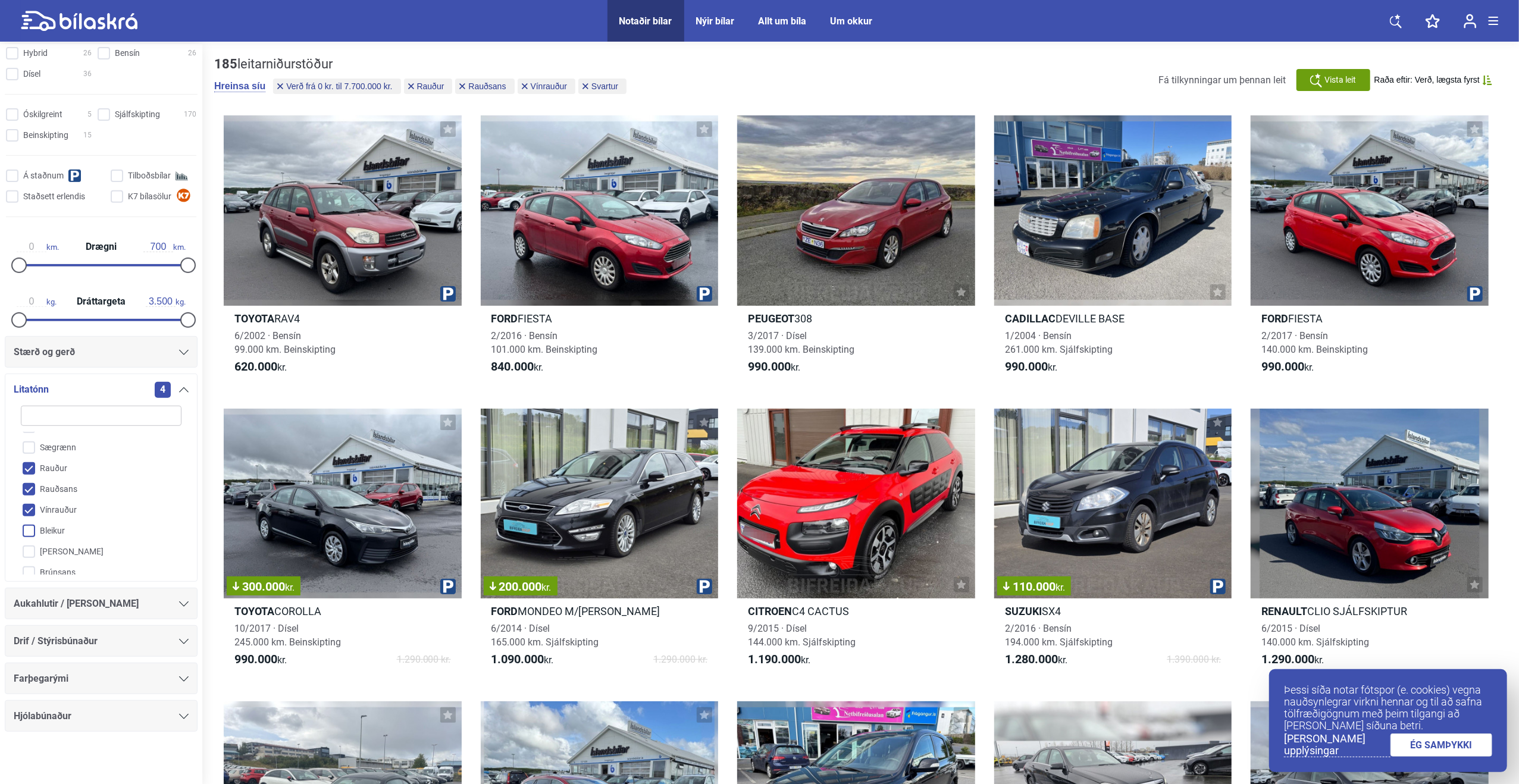
click at [31, 530] on input "Bleikur" at bounding box center [93, 531] width 162 height 21
checkbox input "true"
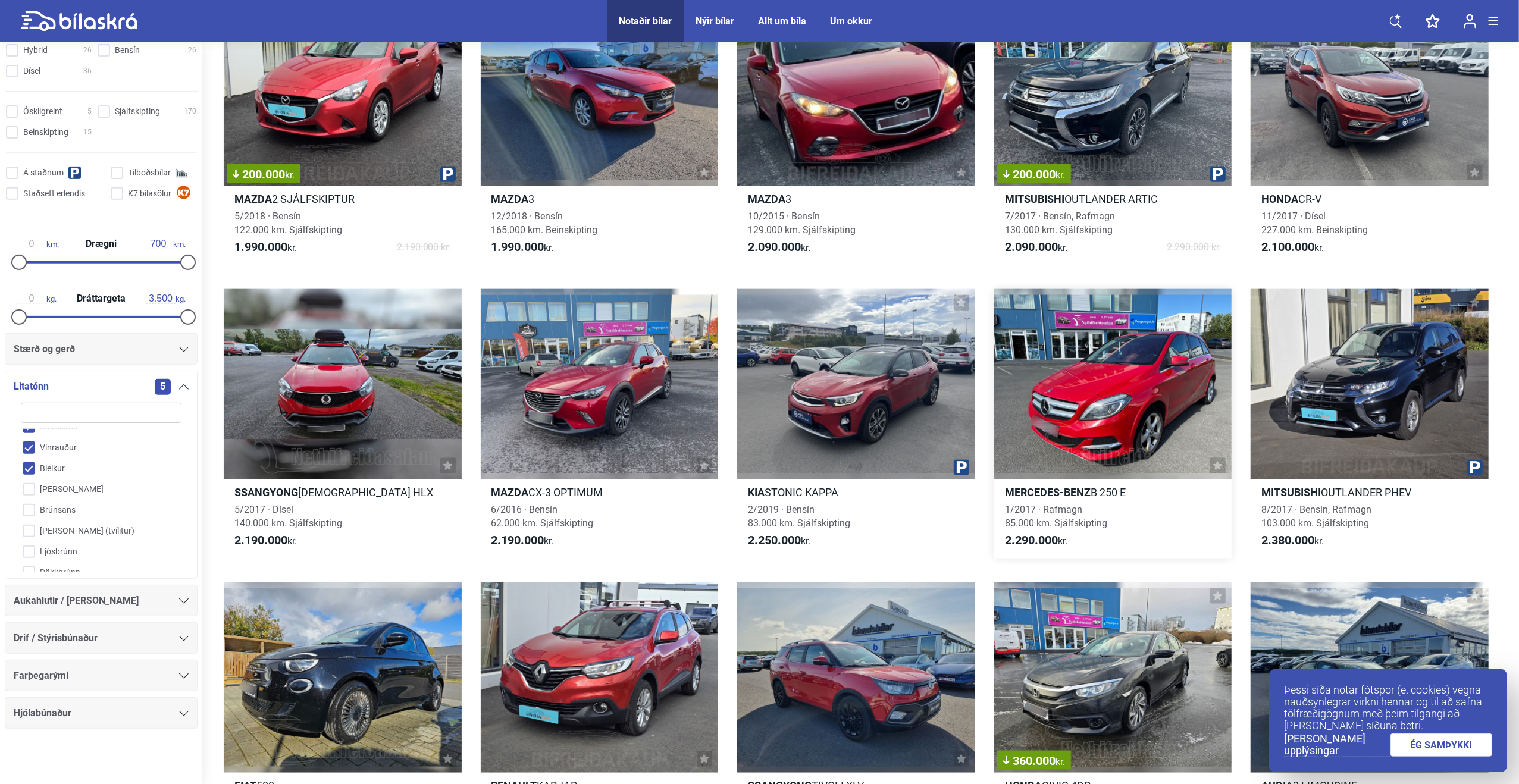
scroll to position [1309, 0]
